Goal: Task Accomplishment & Management: Manage account settings

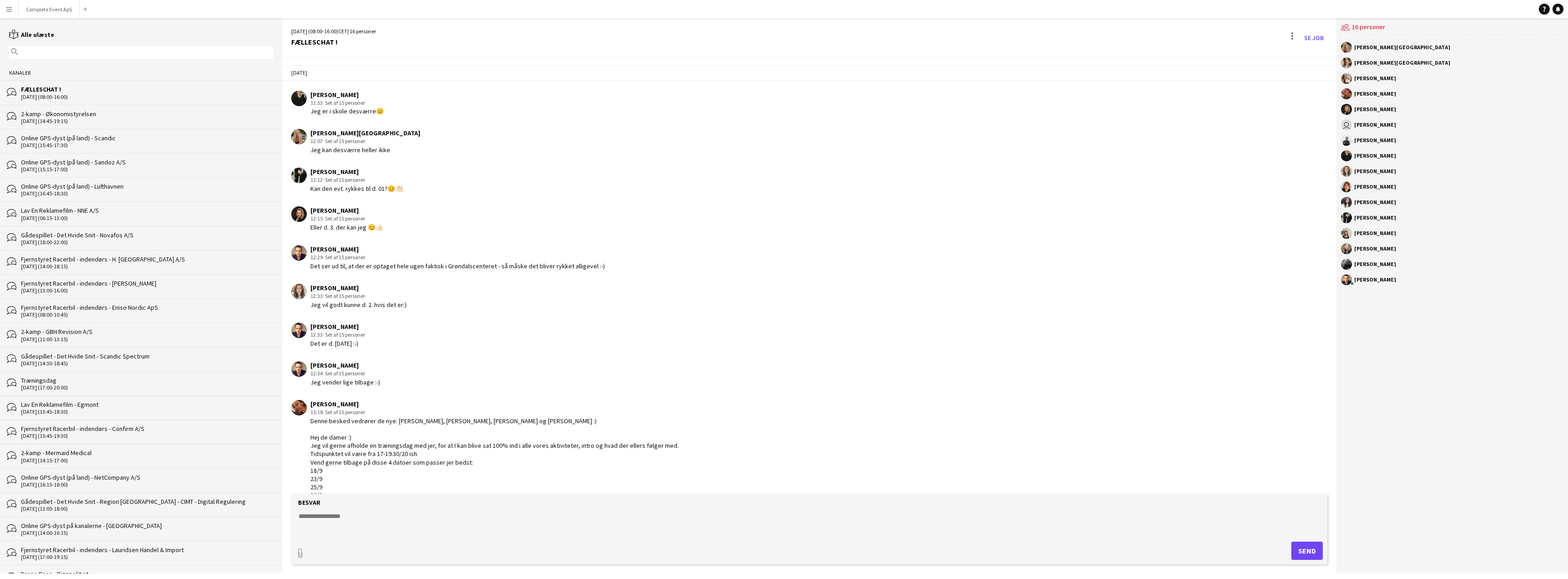
scroll to position [1459, 0]
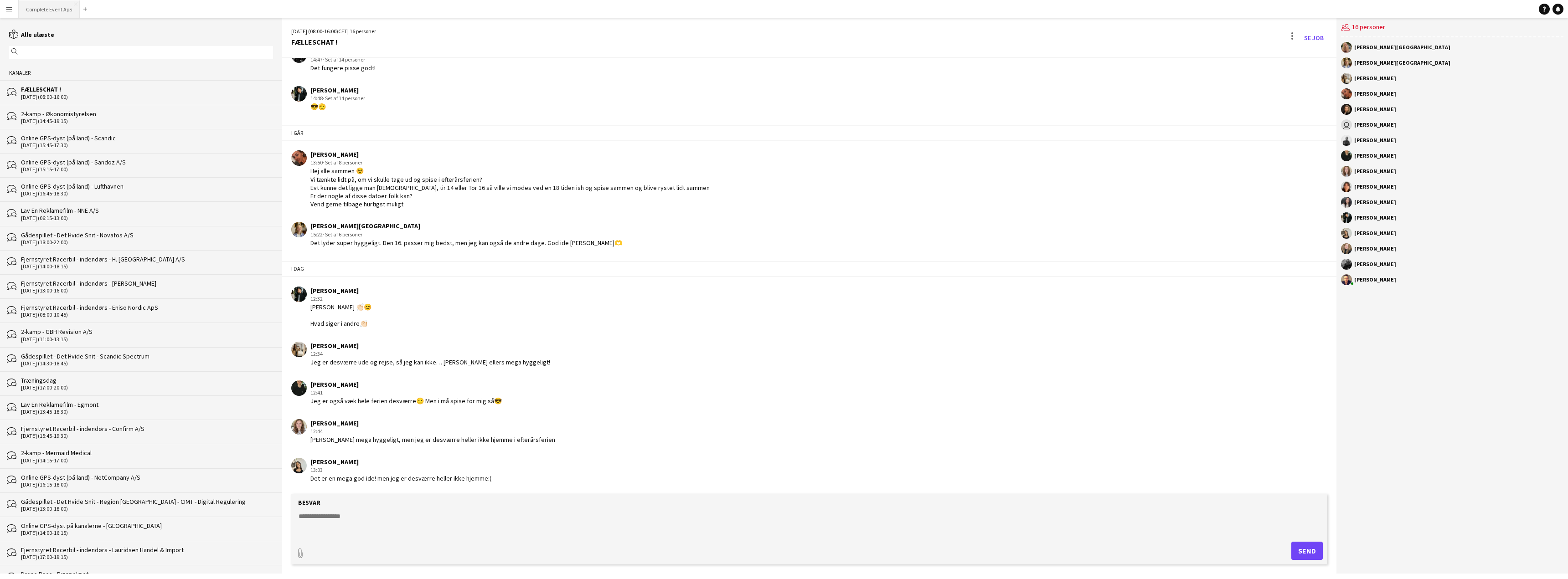
click at [54, 6] on button "Complete Event ApS Luk" at bounding box center [49, 8] width 61 height 17
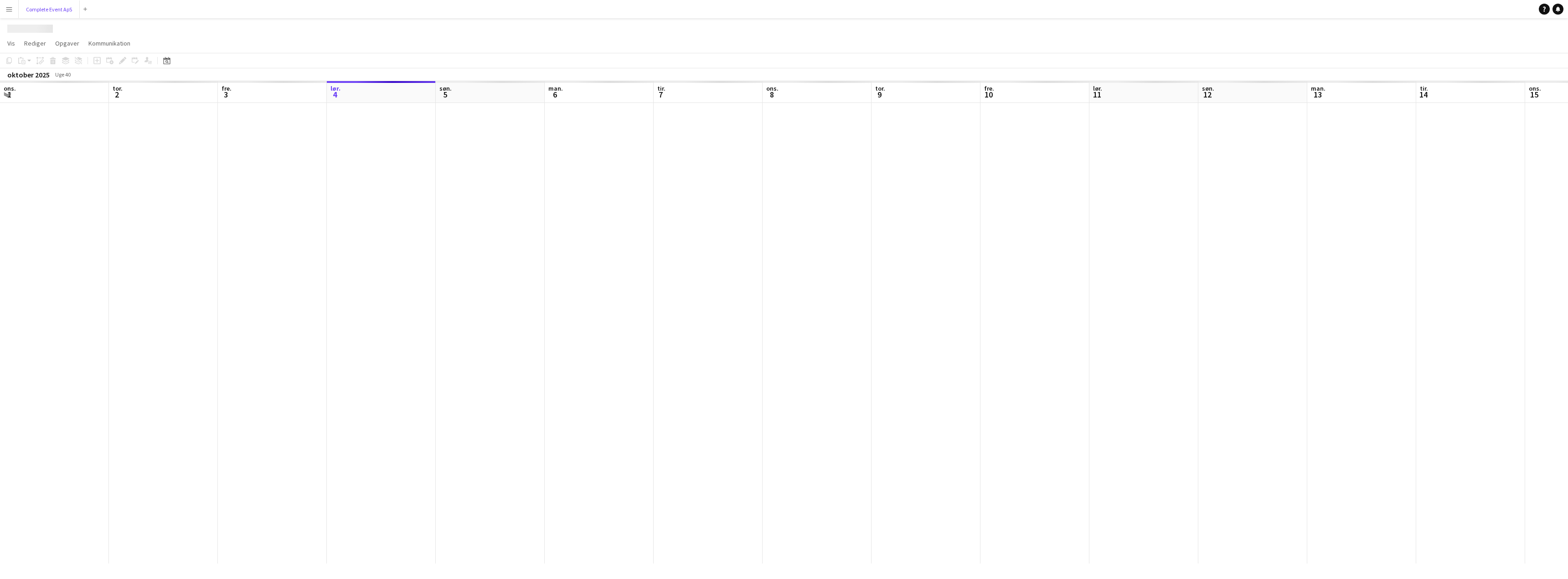
scroll to position [0, 217]
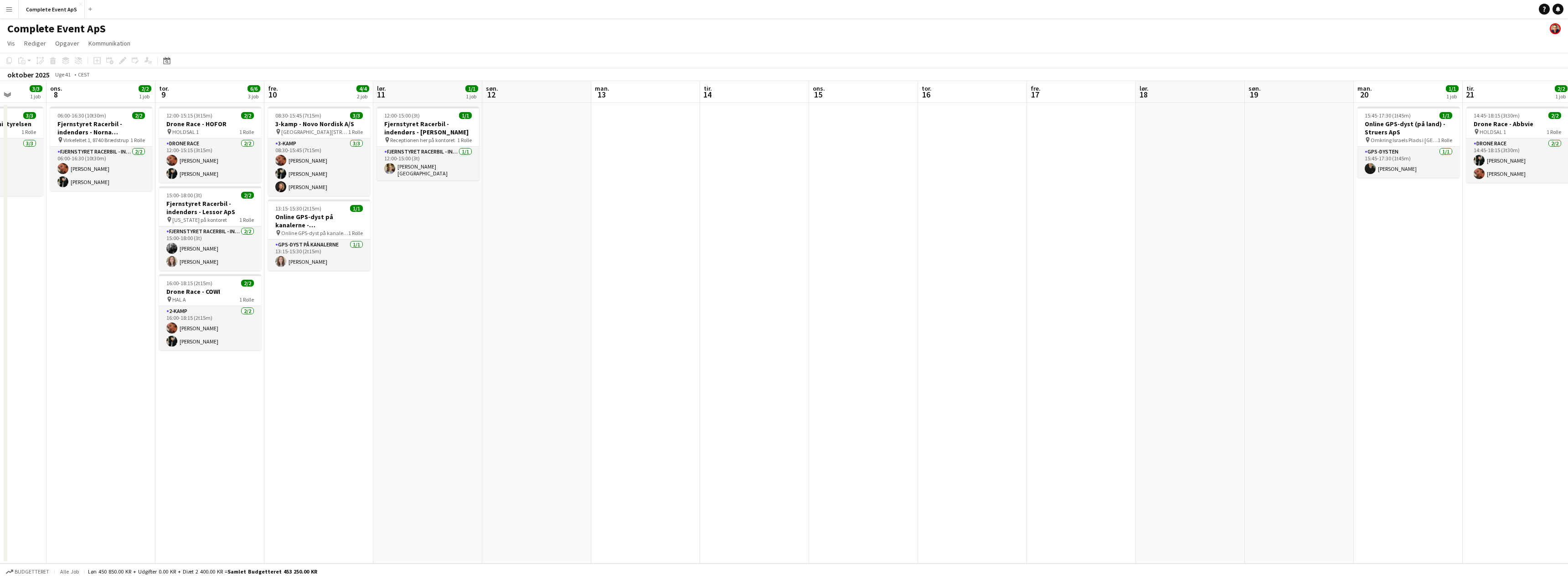
drag, startPoint x: 1169, startPoint y: 248, endPoint x: 452, endPoint y: 254, distance: 717.0
click at [447, 256] on app-calendar-viewport "søn. 5 man. 6 2/2 1 job tir. 7 3/3 1 job ons. 8 2/2 1 job tor. 9 6/6 3 job fre.…" at bounding box center [784, 322] width 1568 height 482
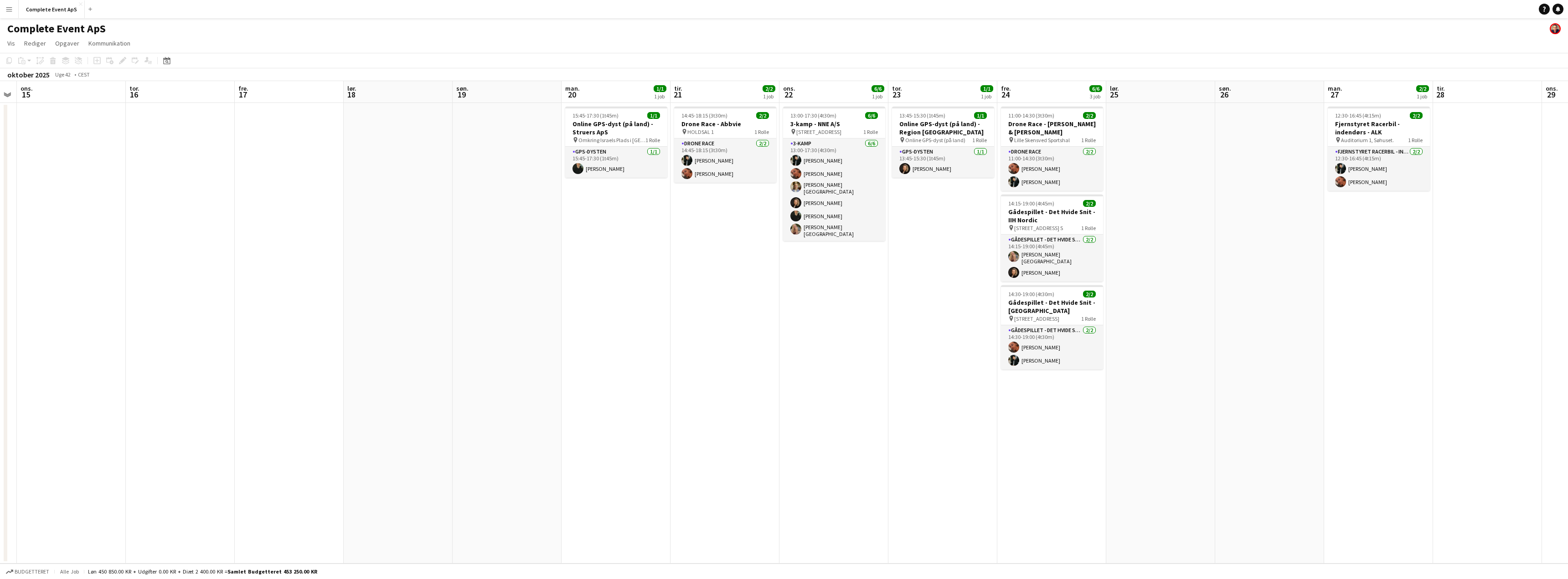
scroll to position [0, 432]
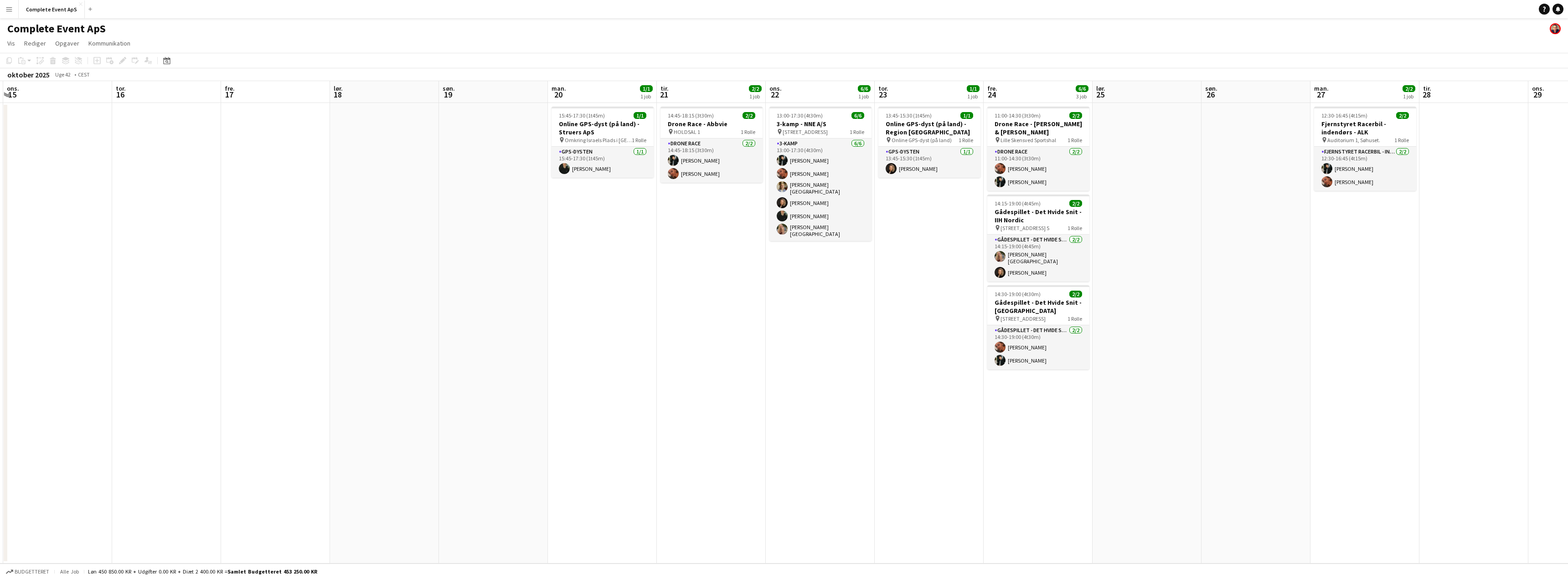
drag, startPoint x: 1138, startPoint y: 283, endPoint x: 580, endPoint y: 261, distance: 558.4
click at [579, 261] on app-calendar-viewport "lør. 11 1/1 1 job søn. 12 man. 13 tir. 14 ons. 15 tor. 16 fre. 17 lør. 18 søn. …" at bounding box center [784, 322] width 1568 height 482
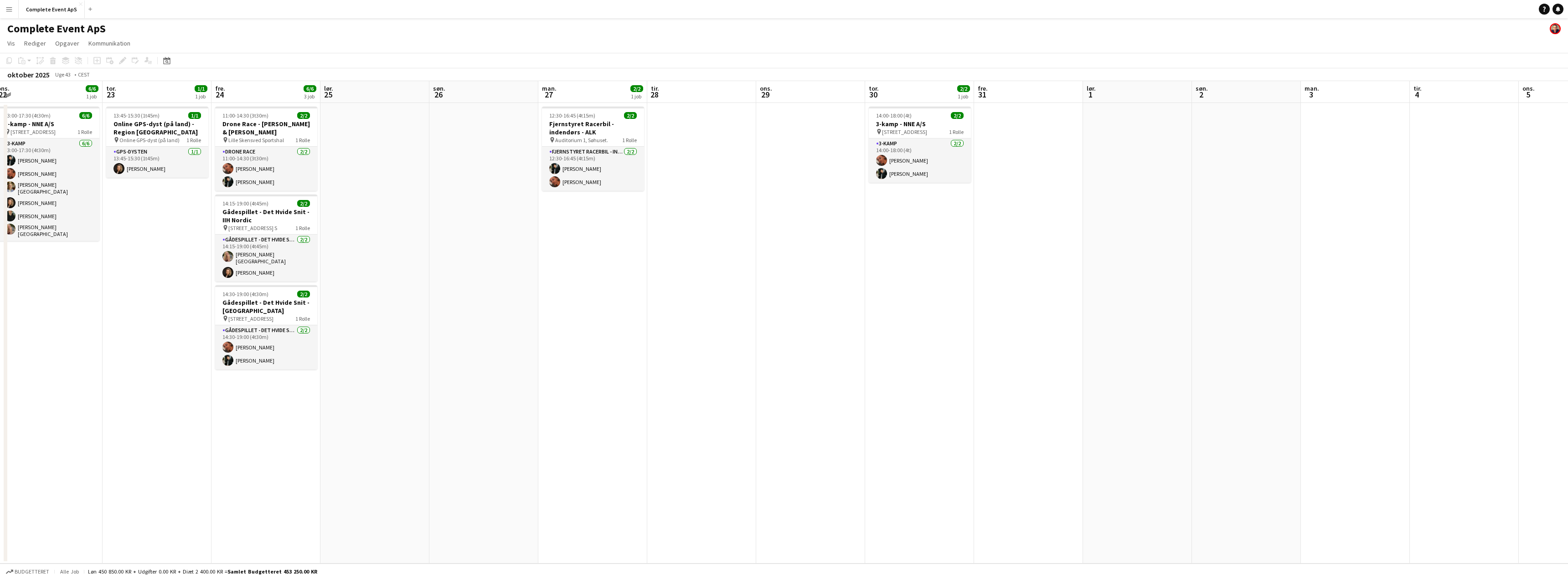
drag, startPoint x: 1256, startPoint y: 316, endPoint x: 464, endPoint y: 291, distance: 792.4
click at [465, 291] on app-calendar-viewport "søn. 19 man. 20 1/1 1 job tir. 21 2/2 1 job ons. 22 6/6 1 job tor. 23 1/1 1 job…" at bounding box center [784, 322] width 1568 height 482
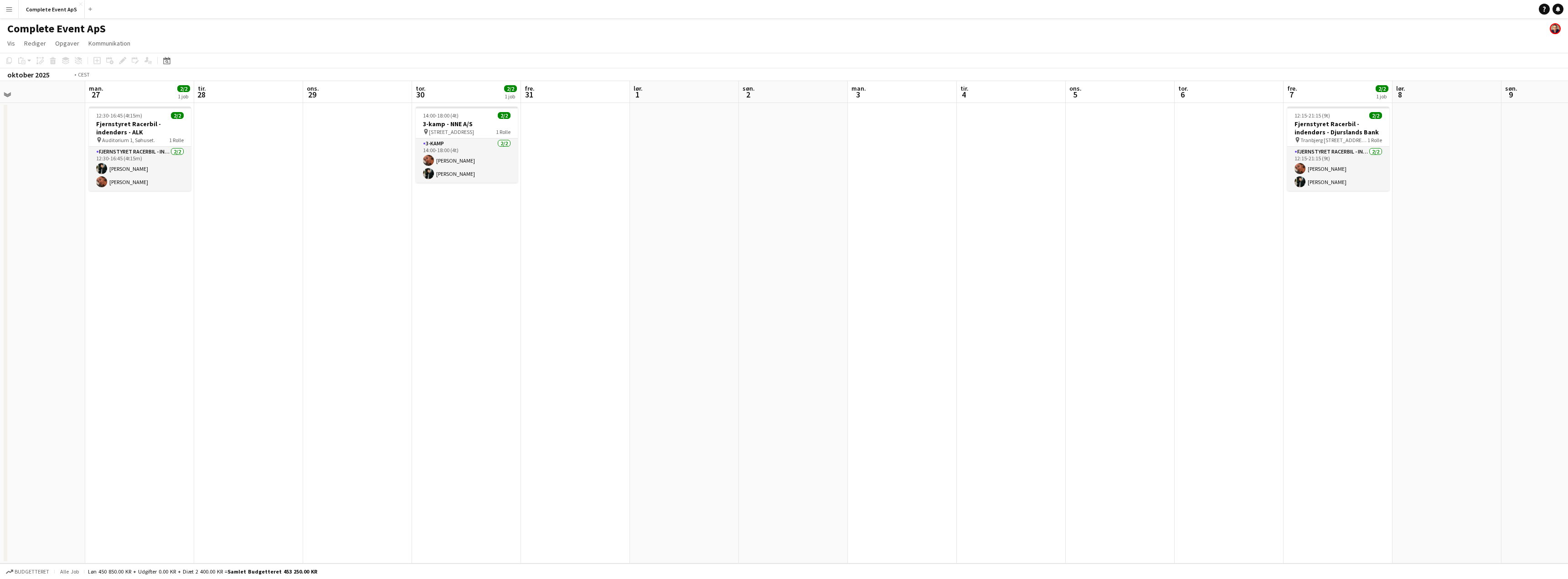
drag, startPoint x: 1082, startPoint y: 312, endPoint x: 537, endPoint y: 299, distance: 545.2
click at [538, 299] on app-calendar-viewport "tor. 23 1/1 1 job fre. 24 6/6 3 job lør. 25 søn. 26 man. 27 2/2 1 job tir. 28 o…" at bounding box center [784, 322] width 1568 height 482
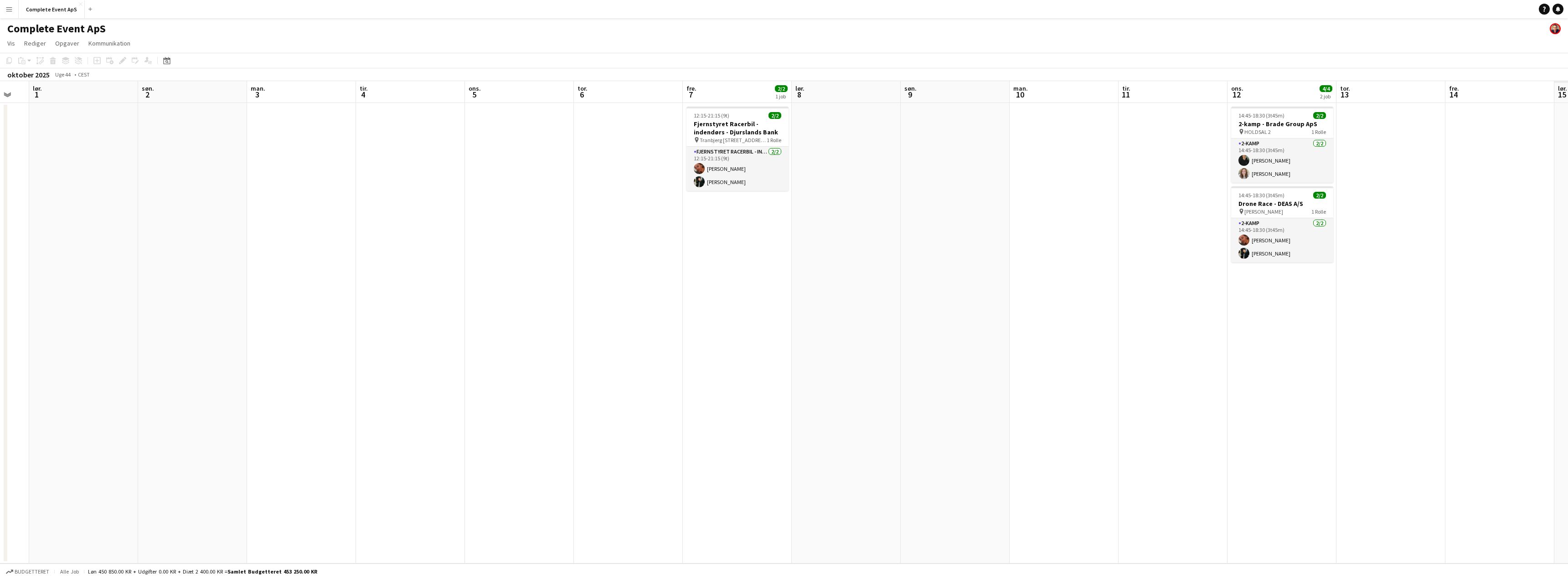
drag, startPoint x: 822, startPoint y: 316, endPoint x: 678, endPoint y: 307, distance: 144.3
click at [678, 307] on app-calendar-viewport "tir. 28 ons. 29 tor. 30 2/2 1 job fre. 31 lør. 1 søn. 2 man. 3 tir. 4 ons. 5 to…" at bounding box center [784, 322] width 1568 height 482
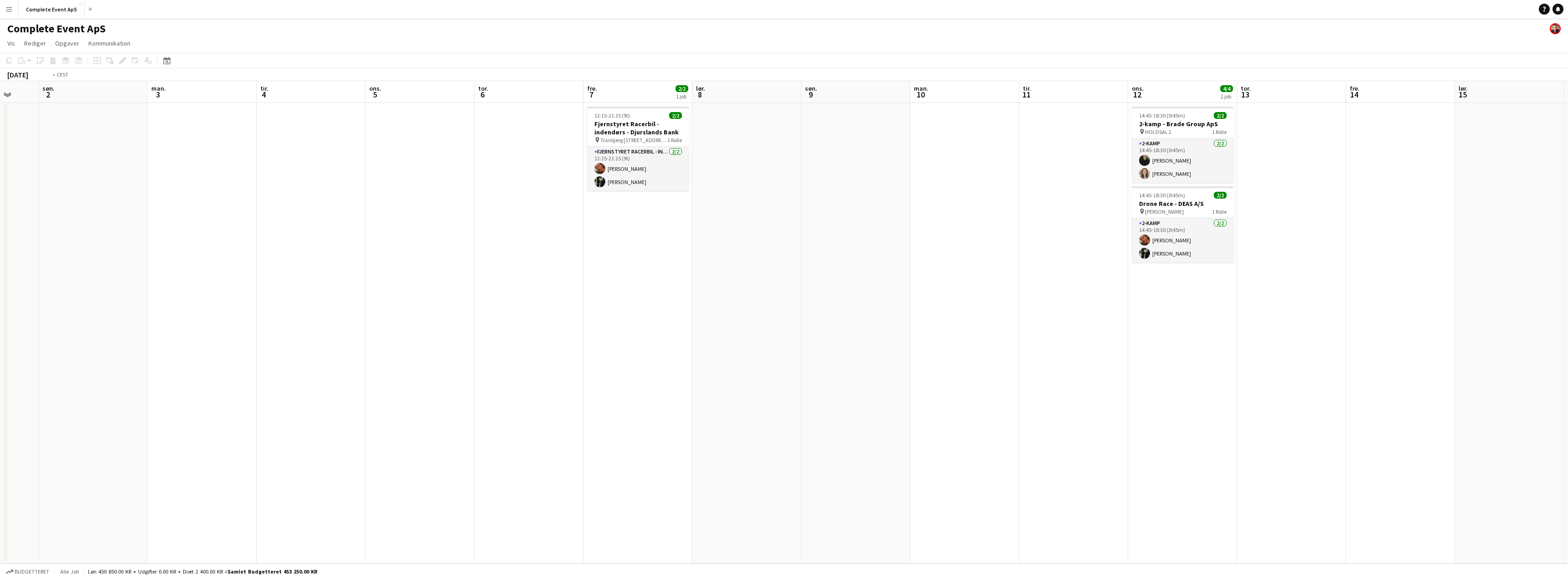
drag, startPoint x: 1082, startPoint y: 310, endPoint x: 624, endPoint y: 292, distance: 458.4
click at [624, 293] on app-calendar-viewport "tor. 30 2/2 1 job fre. 31 lør. 1 søn. 2 man. 3 tir. 4 ons. 5 tor. 6 fre. 7 2/2 …" at bounding box center [784, 322] width 1568 height 482
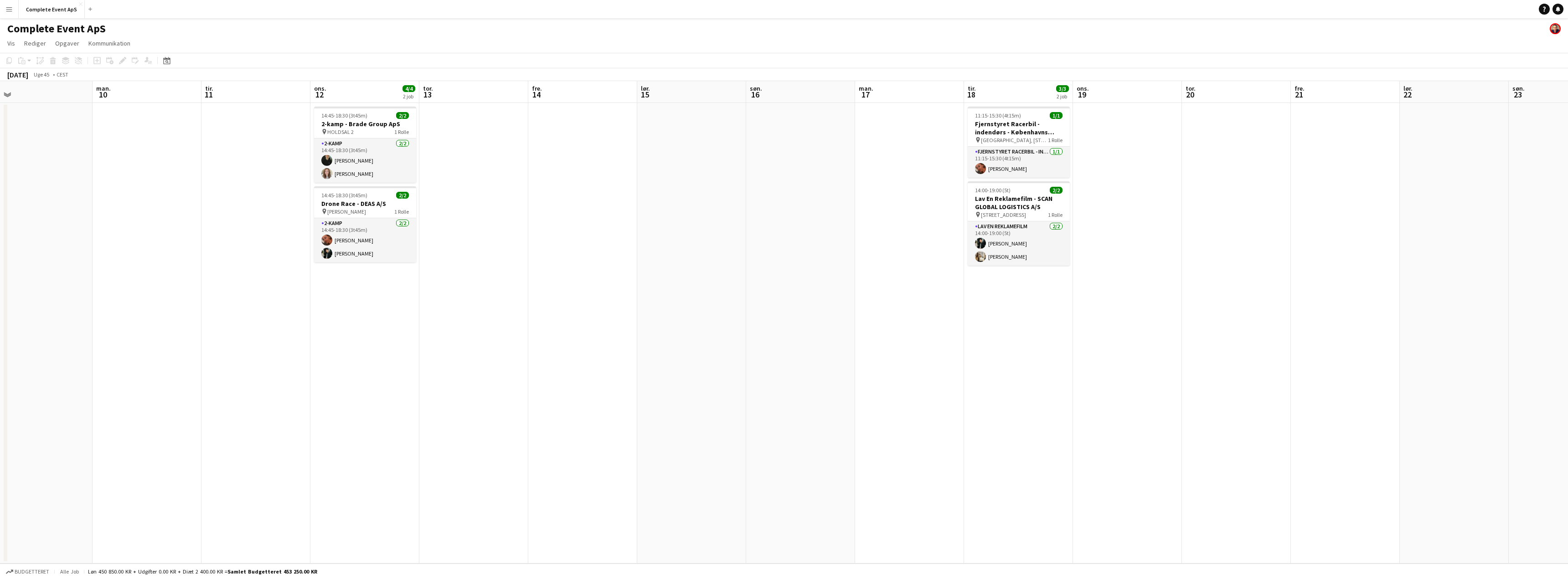
drag, startPoint x: 1062, startPoint y: 324, endPoint x: 711, endPoint y: 305, distance: 351.5
click at [705, 305] on app-calendar-viewport "fre. 7 2/2 1 job lør. 8 søn. 9 man. 10 tir. 11 ons. 12 4/4 2 job tor. 13 fre. 1…" at bounding box center [784, 322] width 1568 height 482
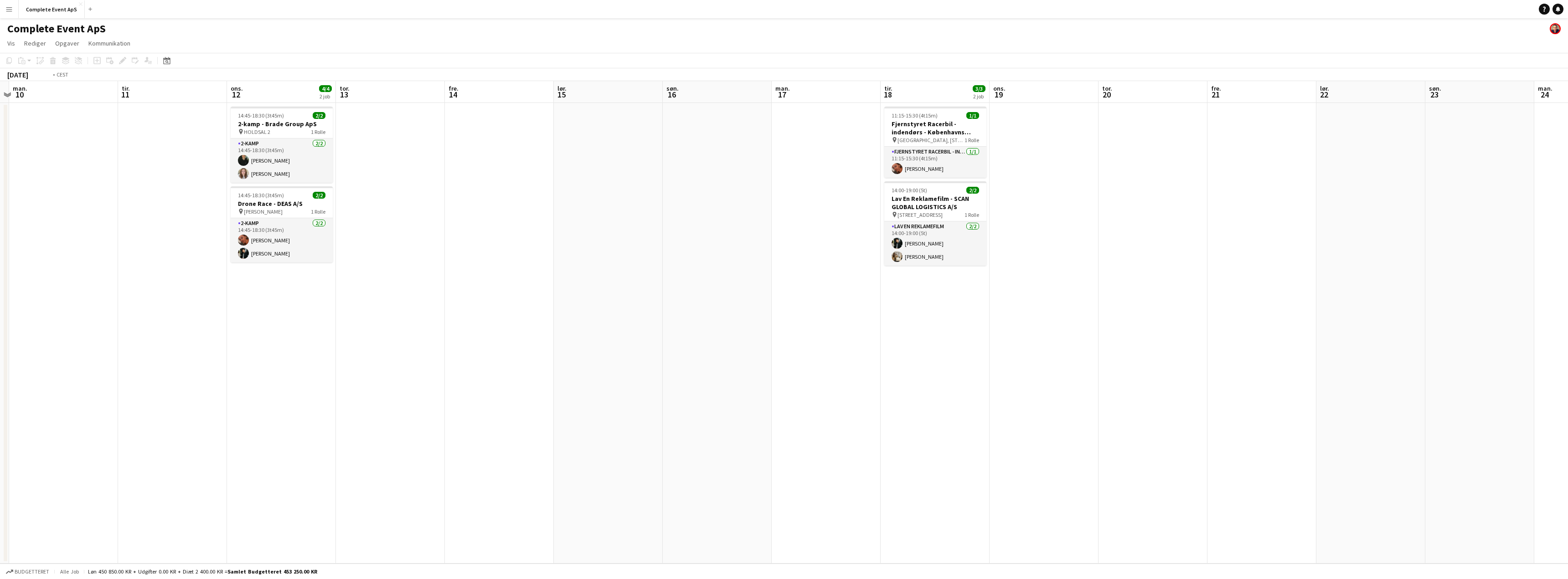
drag, startPoint x: 1117, startPoint y: 318, endPoint x: 593, endPoint y: 285, distance: 525.0
click at [593, 285] on app-calendar-viewport "fre. 7 2/2 1 job lør. 8 søn. 9 man. 10 tir. 11 ons. 12 4/4 2 job tor. 13 fre. 1…" at bounding box center [784, 322] width 1568 height 482
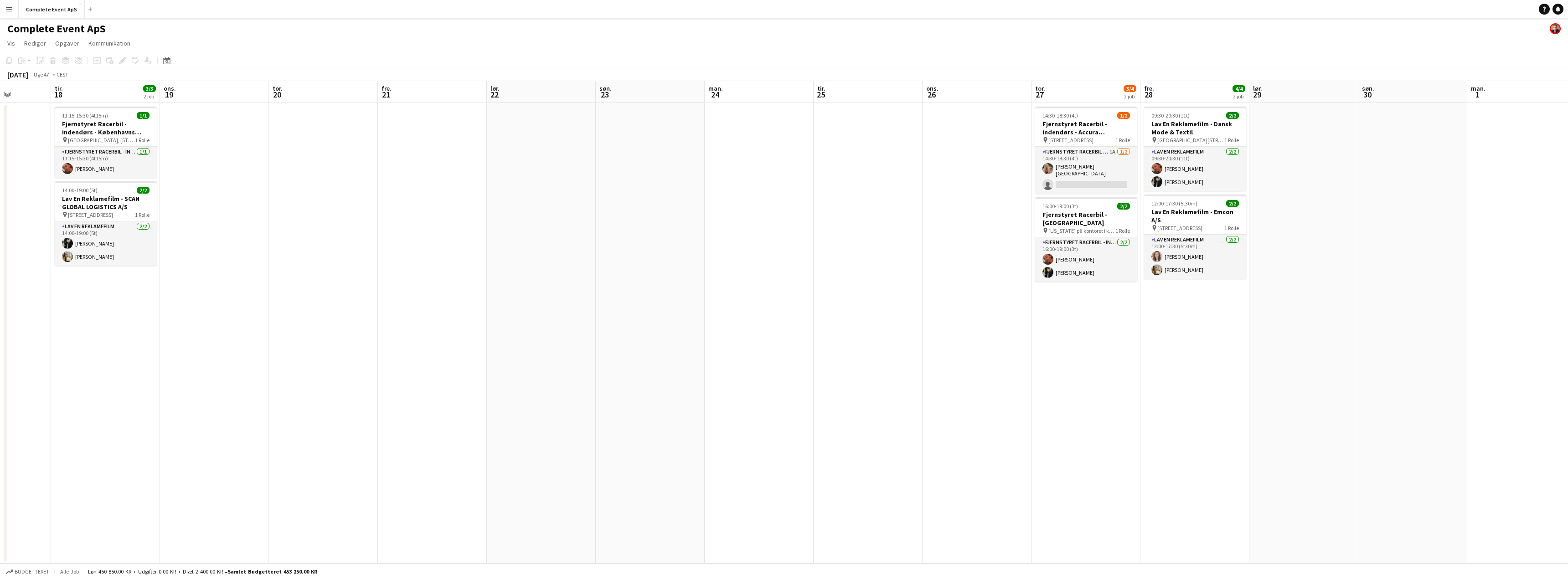
scroll to position [0, 322]
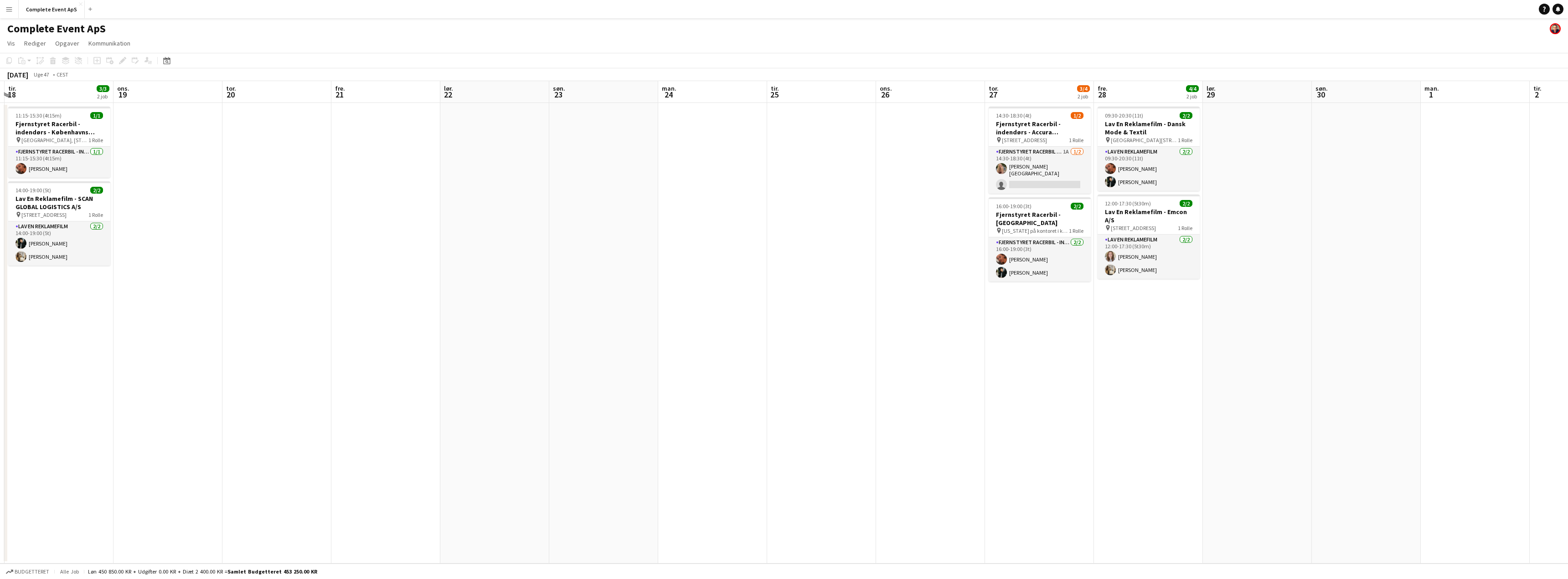
drag, startPoint x: 801, startPoint y: 307, endPoint x: 660, endPoint y: 296, distance: 141.4
click at [660, 296] on app-calendar-viewport "lør. 15 søn. 16 man. 17 tir. 18 3/3 2 job ons. 19 tor. 20 fre. 21 lør. 22 søn. …" at bounding box center [784, 322] width 1568 height 482
click at [1025, 168] on app-card-role "Fjernstyret Racerbil - indendørs 1A [DATE] 14:30-18:30 (4t) [PERSON_NAME] singl…" at bounding box center [1039, 169] width 102 height 47
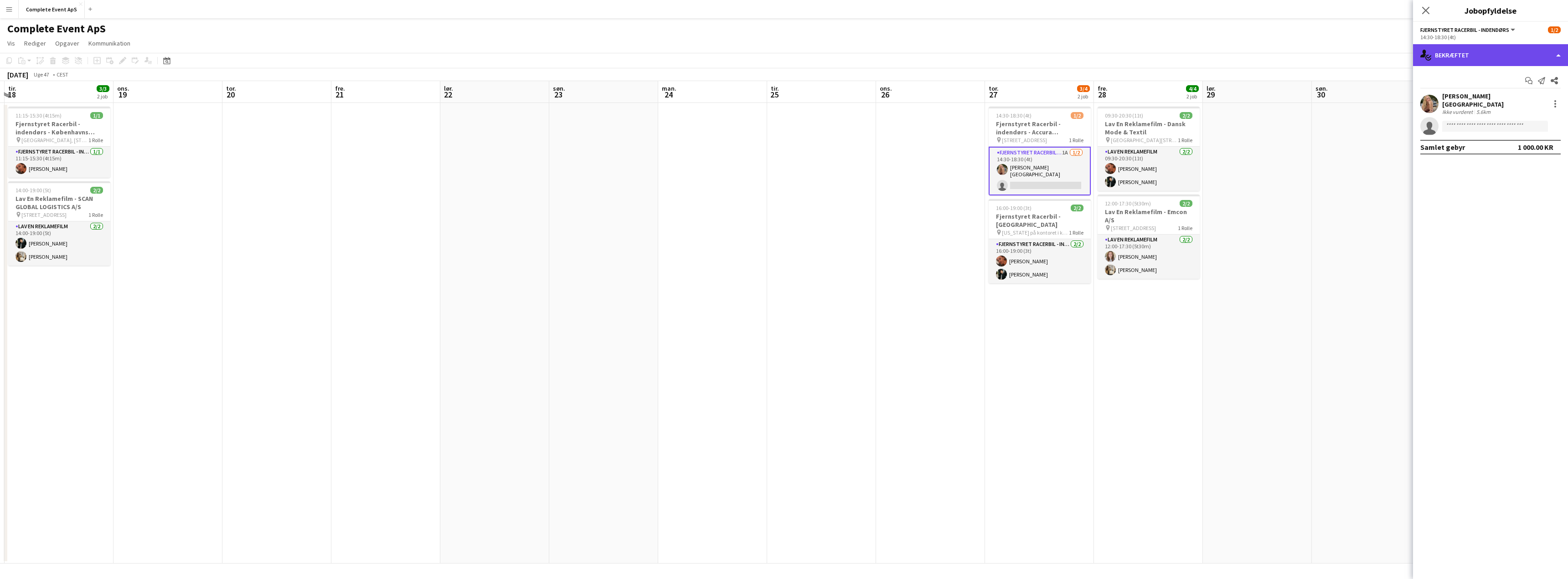
click at [1472, 52] on div "single-neutral-actions-check-2 Bekræftet" at bounding box center [1490, 55] width 155 height 22
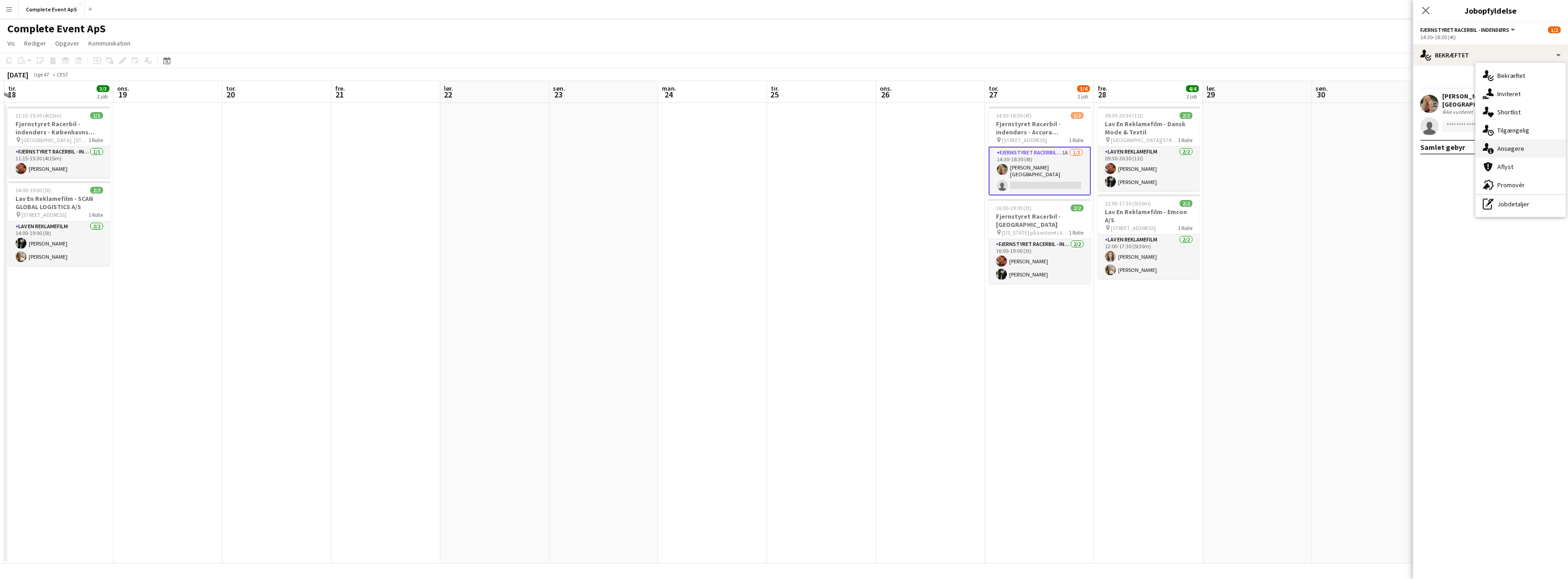
click at [1515, 152] on span "Ansøgere" at bounding box center [1510, 148] width 27 height 8
click at [1541, 119] on app-icon "Bekræft" at bounding box center [1542, 121] width 7 height 7
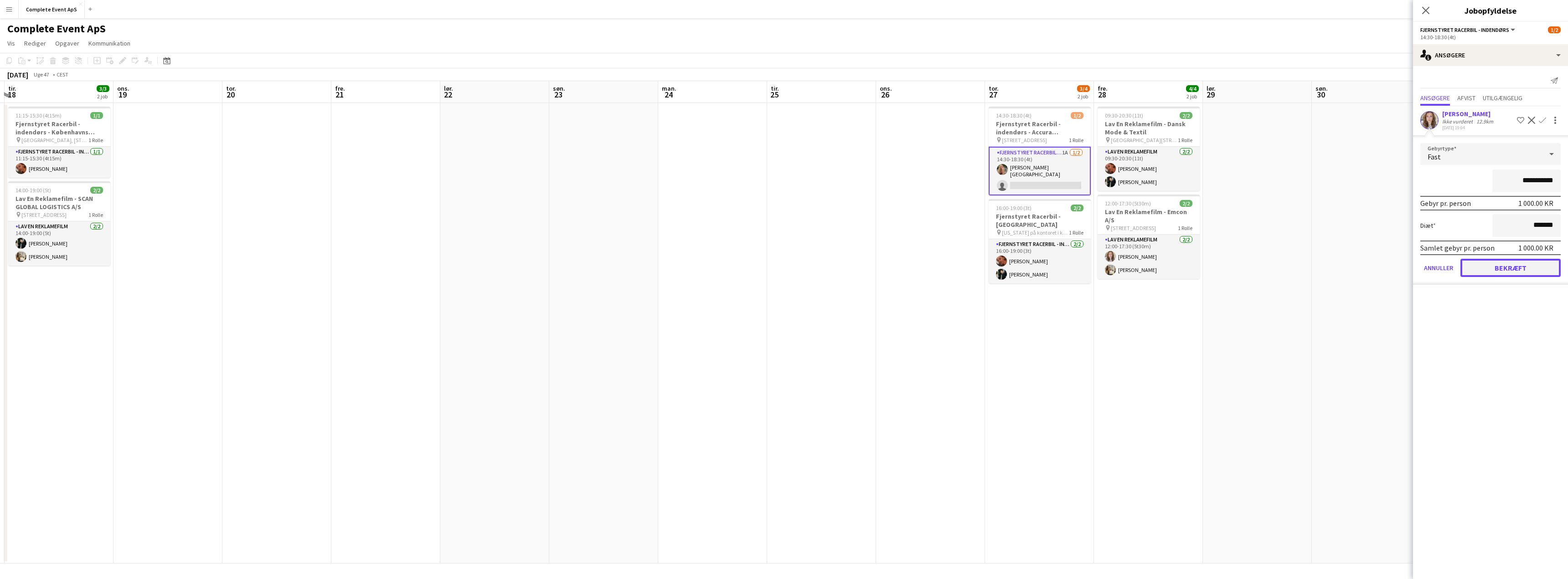
click at [1502, 268] on button "Bekræft" at bounding box center [1510, 268] width 100 height 18
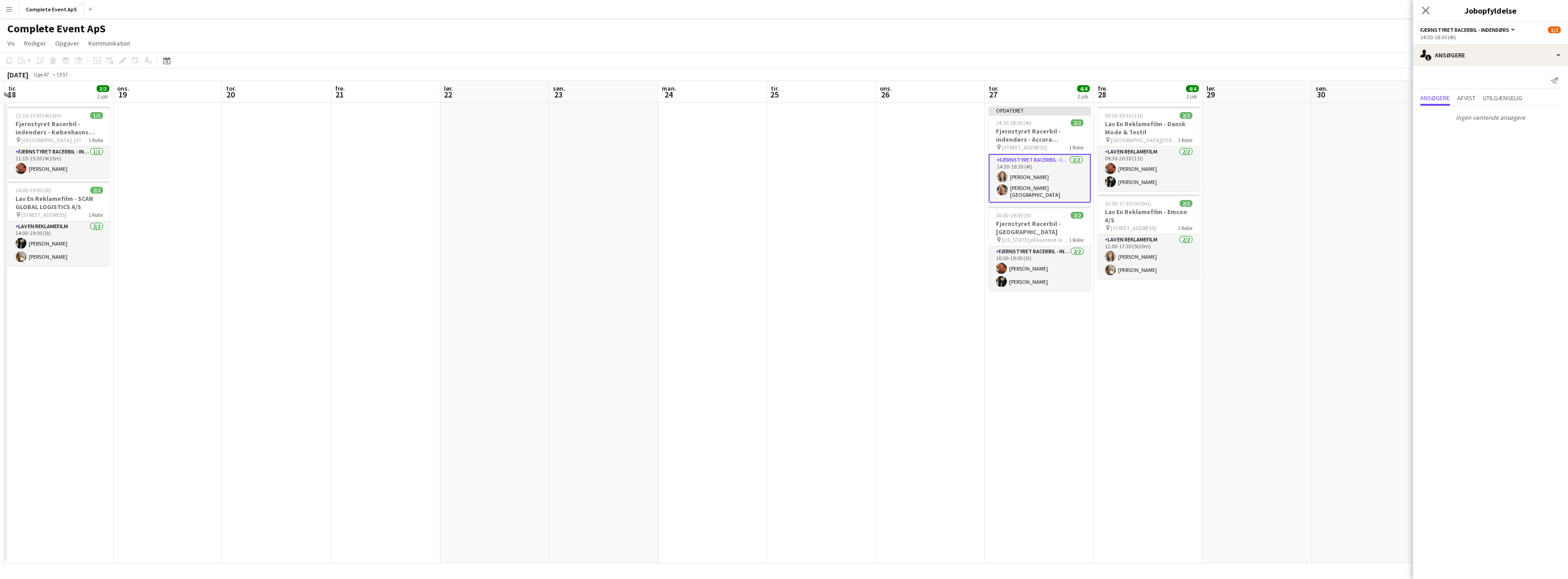
click at [1334, 256] on app-date-cell at bounding box center [1366, 333] width 109 height 460
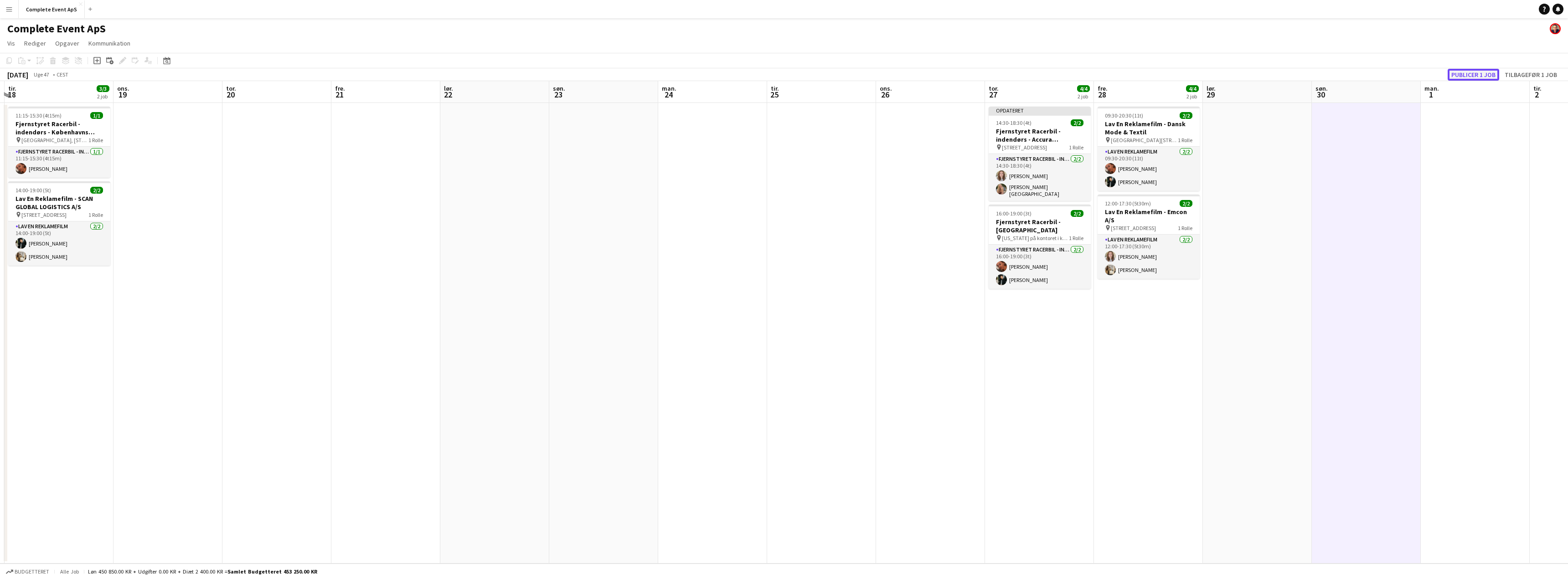
click at [1469, 75] on button "Publicer 1 job" at bounding box center [1473, 75] width 52 height 12
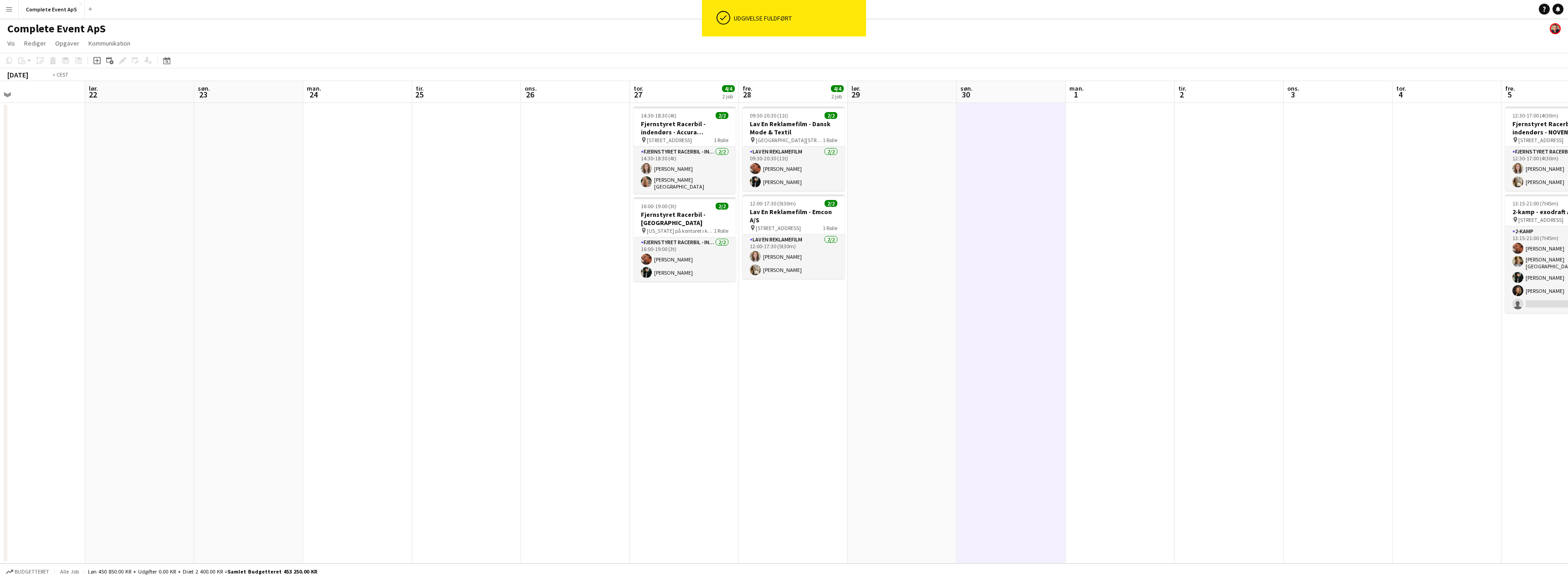
scroll to position [0, 398]
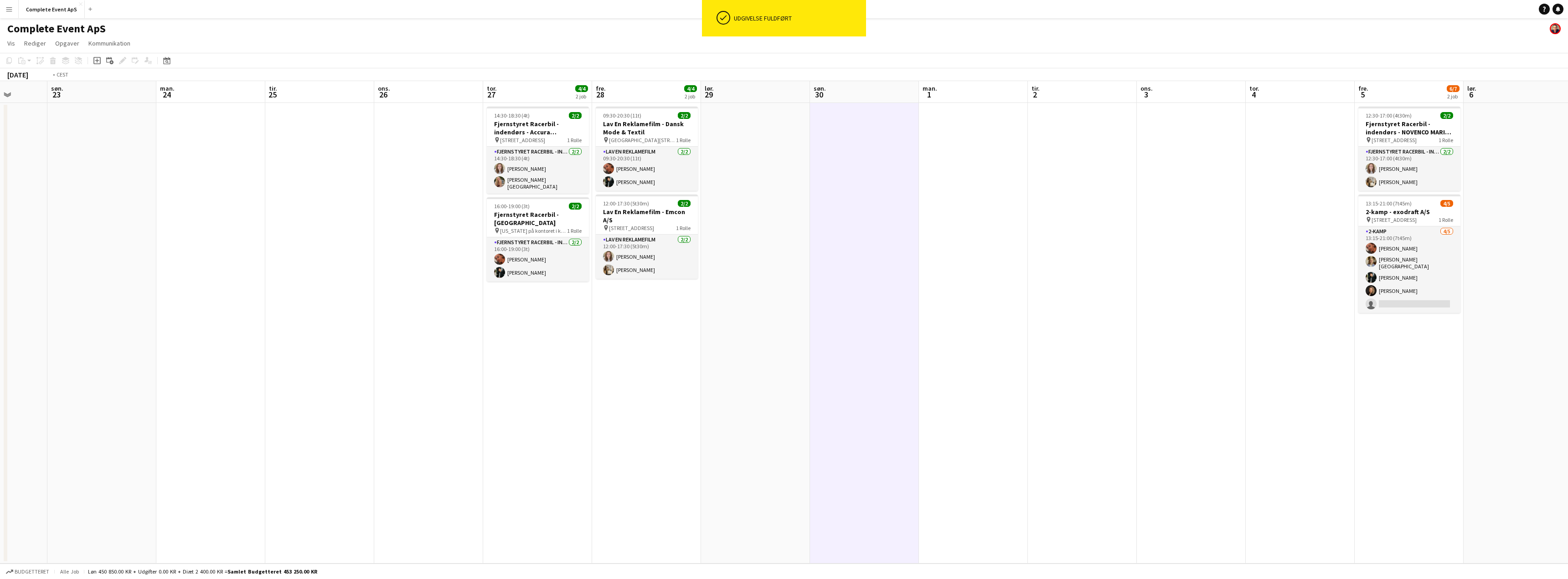
drag, startPoint x: 1410, startPoint y: 273, endPoint x: 756, endPoint y: 272, distance: 654.0
click at [704, 265] on app-calendar-viewport "ons. 19 tor. 20 fre. 21 lør. 22 søn. 23 man. 24 tir. 25 ons. 26 tor. 27 4/4 2 j…" at bounding box center [784, 322] width 1568 height 482
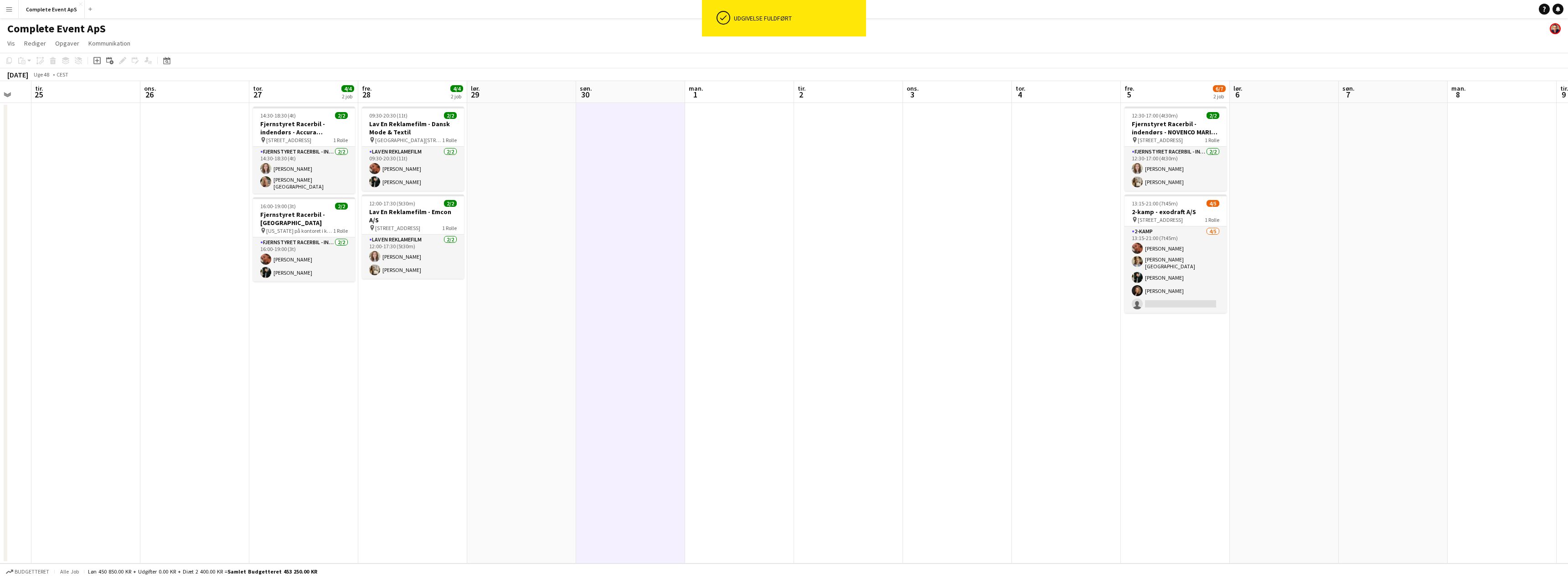
drag, startPoint x: 1358, startPoint y: 312, endPoint x: 706, endPoint y: 280, distance: 652.8
click at [706, 280] on app-calendar-viewport "fre. 21 lør. 22 søn. 23 man. 24 tir. 25 ons. 26 tor. 27 4/4 2 job fre. 28 4/4 2…" at bounding box center [784, 322] width 1568 height 482
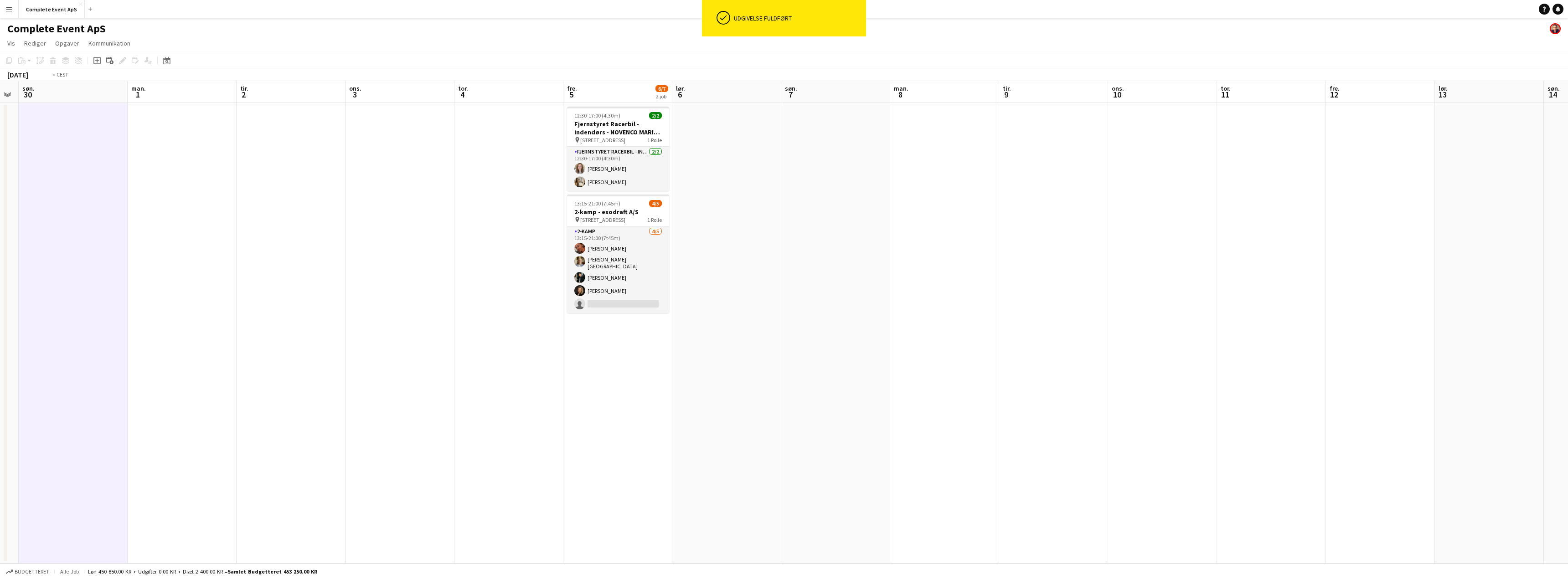
drag, startPoint x: 1257, startPoint y: 316, endPoint x: 637, endPoint y: 281, distance: 621.0
click at [637, 281] on app-calendar-viewport "tor. 27 4/4 2 job fre. 28 4/4 2 job lør. 29 søn. 30 man. 1 tir. 2 ons. 3 tor. 4…" at bounding box center [784, 322] width 1568 height 482
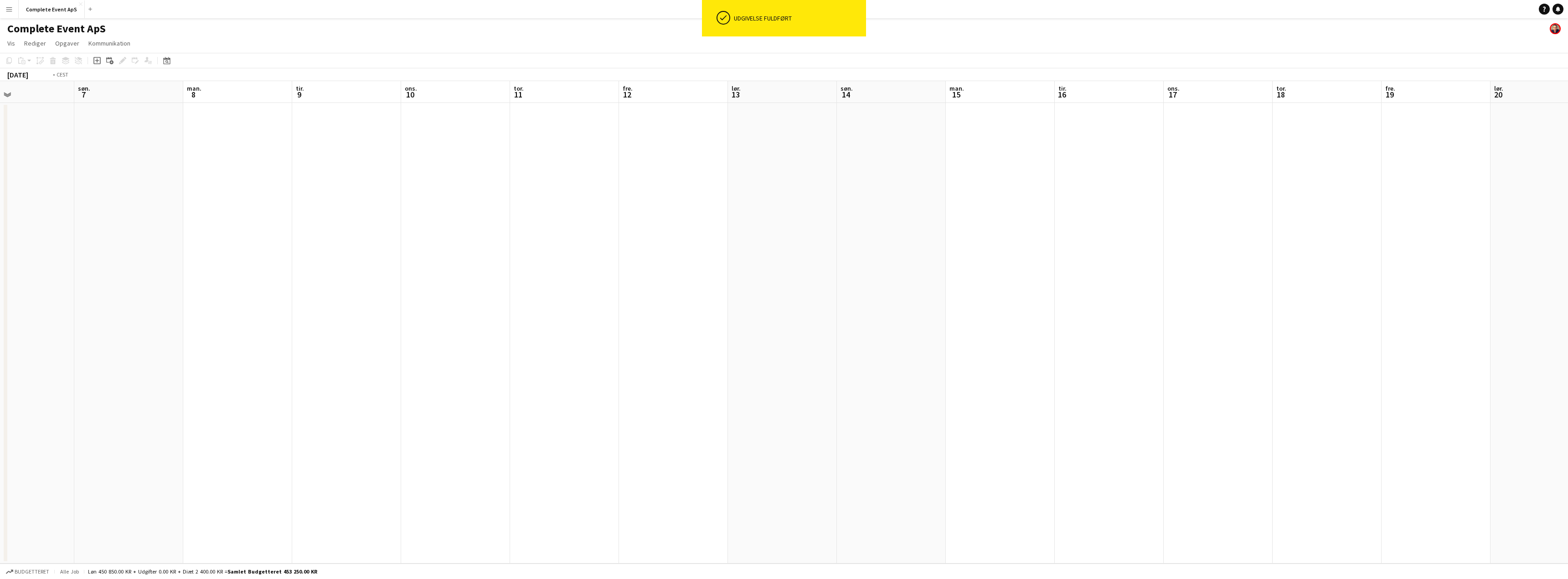
drag, startPoint x: 734, startPoint y: 268, endPoint x: 601, endPoint y: 261, distance: 133.2
click at [605, 261] on app-calendar-viewport "ons. 3 tor. 4 fre. 5 6/7 2 job lør. 6 søn. 7 man. 8 tir. 9 ons. 10 tor. 11 fre.…" at bounding box center [784, 322] width 1568 height 482
drag, startPoint x: 993, startPoint y: 261, endPoint x: 592, endPoint y: 237, distance: 401.7
click at [593, 237] on app-calendar-viewport "tir. 9 ons. 10 tor. 11 fre. 12 lør. 13 søn. 14 man. 15 tir. 16 ons. 17 tor. 18 …" at bounding box center [784, 322] width 1568 height 482
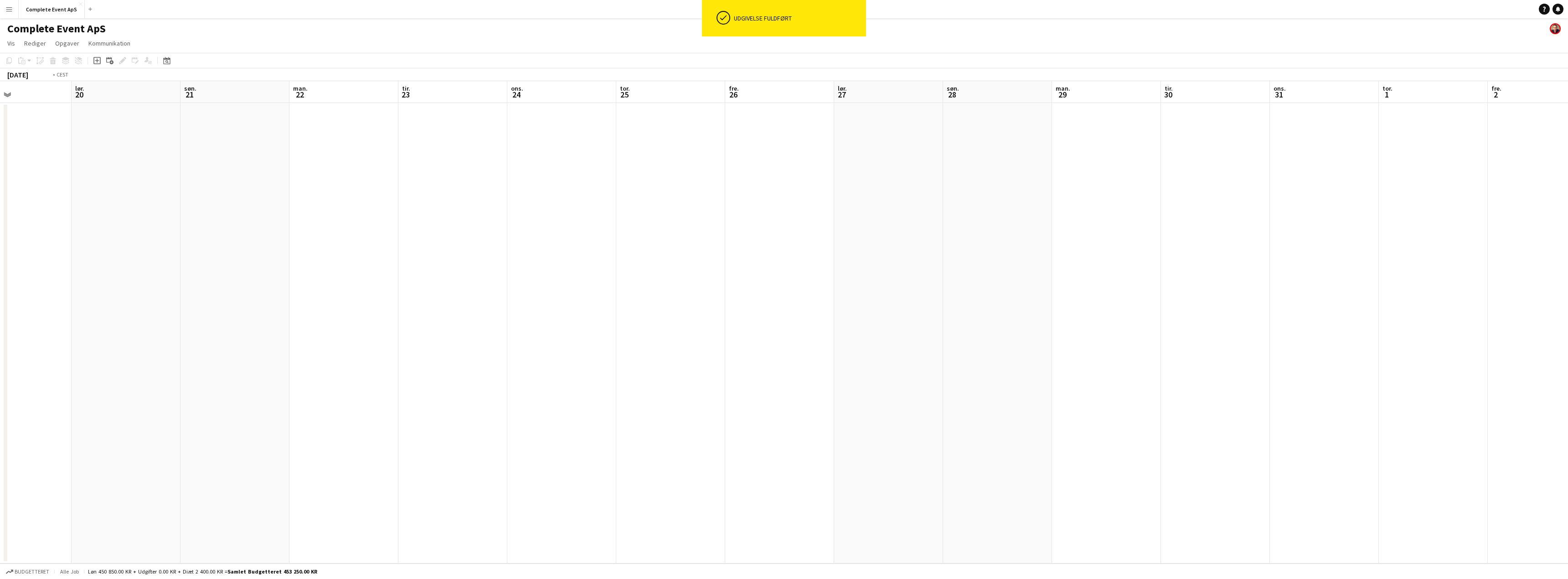
drag, startPoint x: 950, startPoint y: 263, endPoint x: 588, endPoint y: 233, distance: 363.2
click at [588, 233] on app-calendar-viewport "tir. 16 ons. 17 tor. 18 fre. 19 lør. 20 søn. 21 man. 22 tir. 23 ons. 24 tor. 25…" at bounding box center [784, 322] width 1568 height 482
click at [45, 8] on button "Complete Event ApS Luk" at bounding box center [52, 8] width 66 height 17
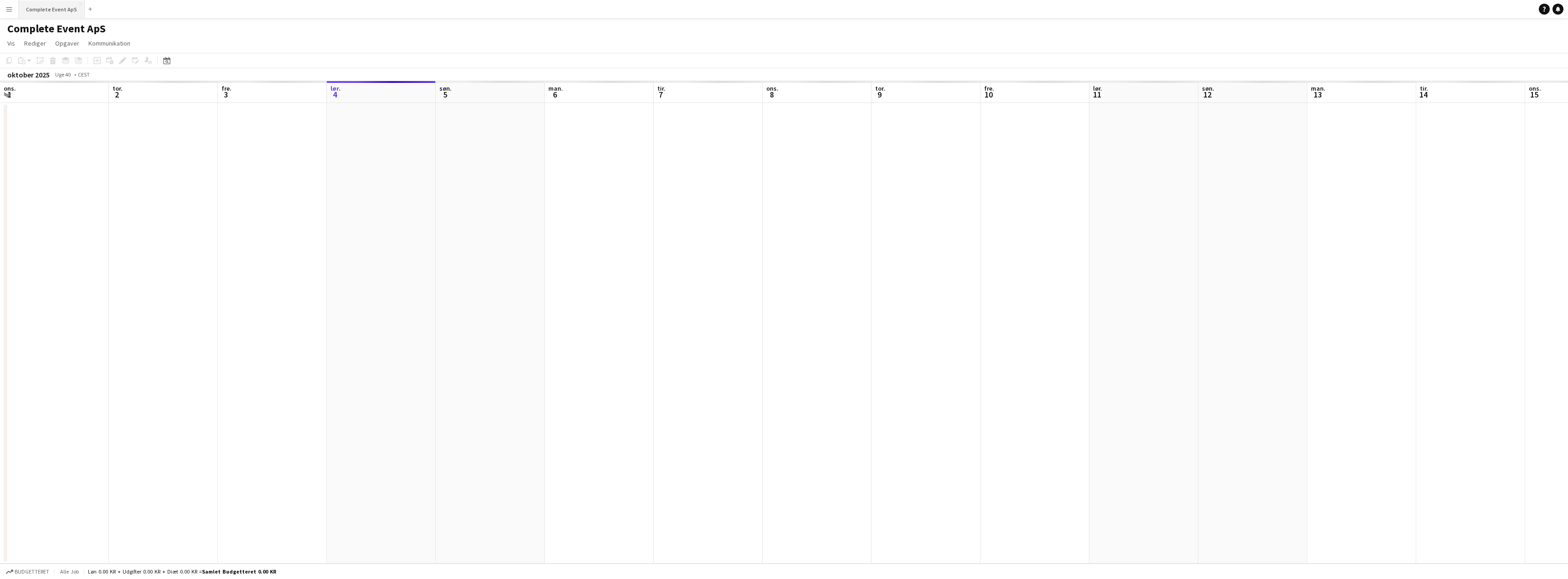
scroll to position [0, 217]
